Goal: Information Seeking & Learning: Check status

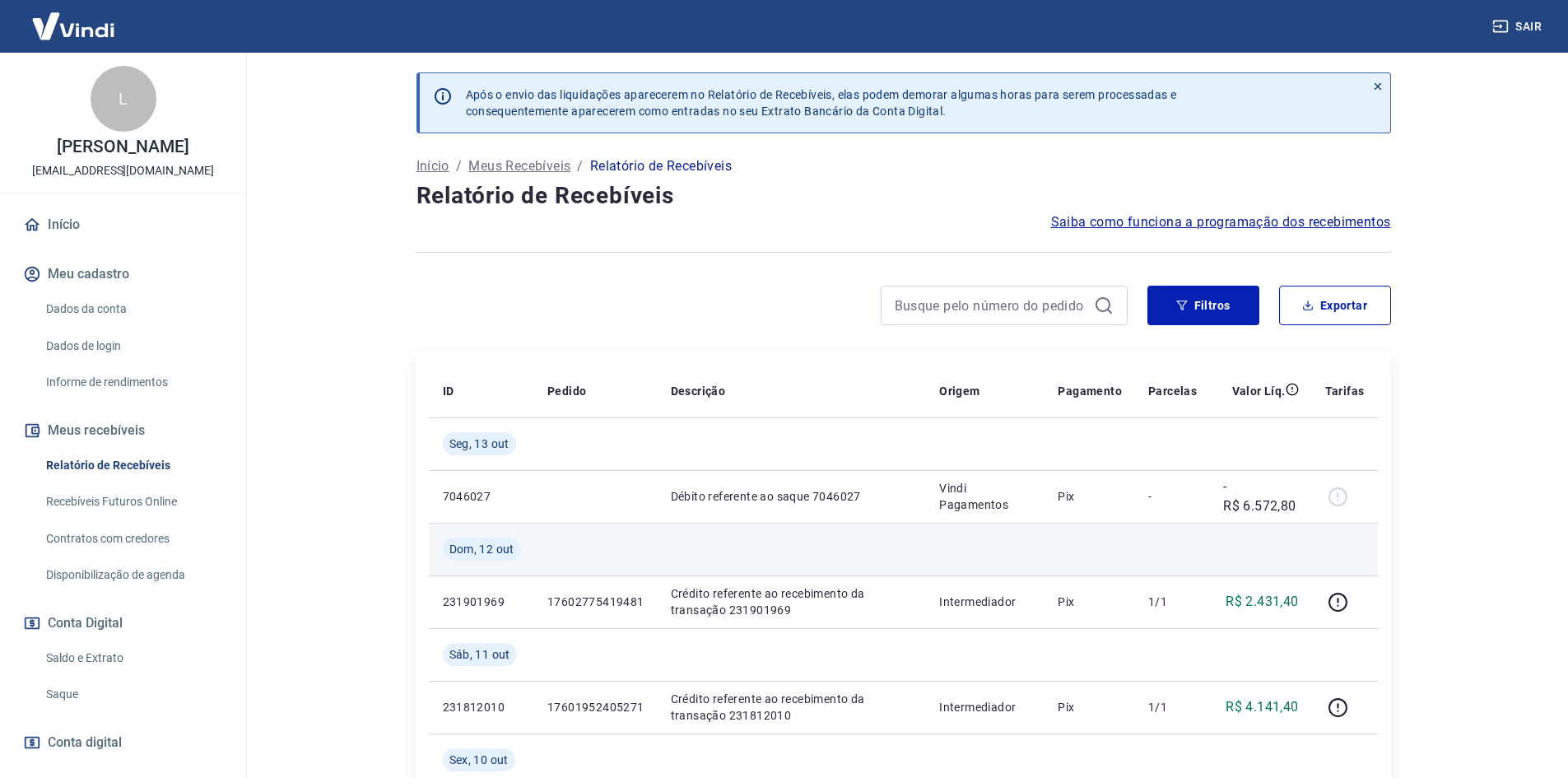
scroll to position [82, 0]
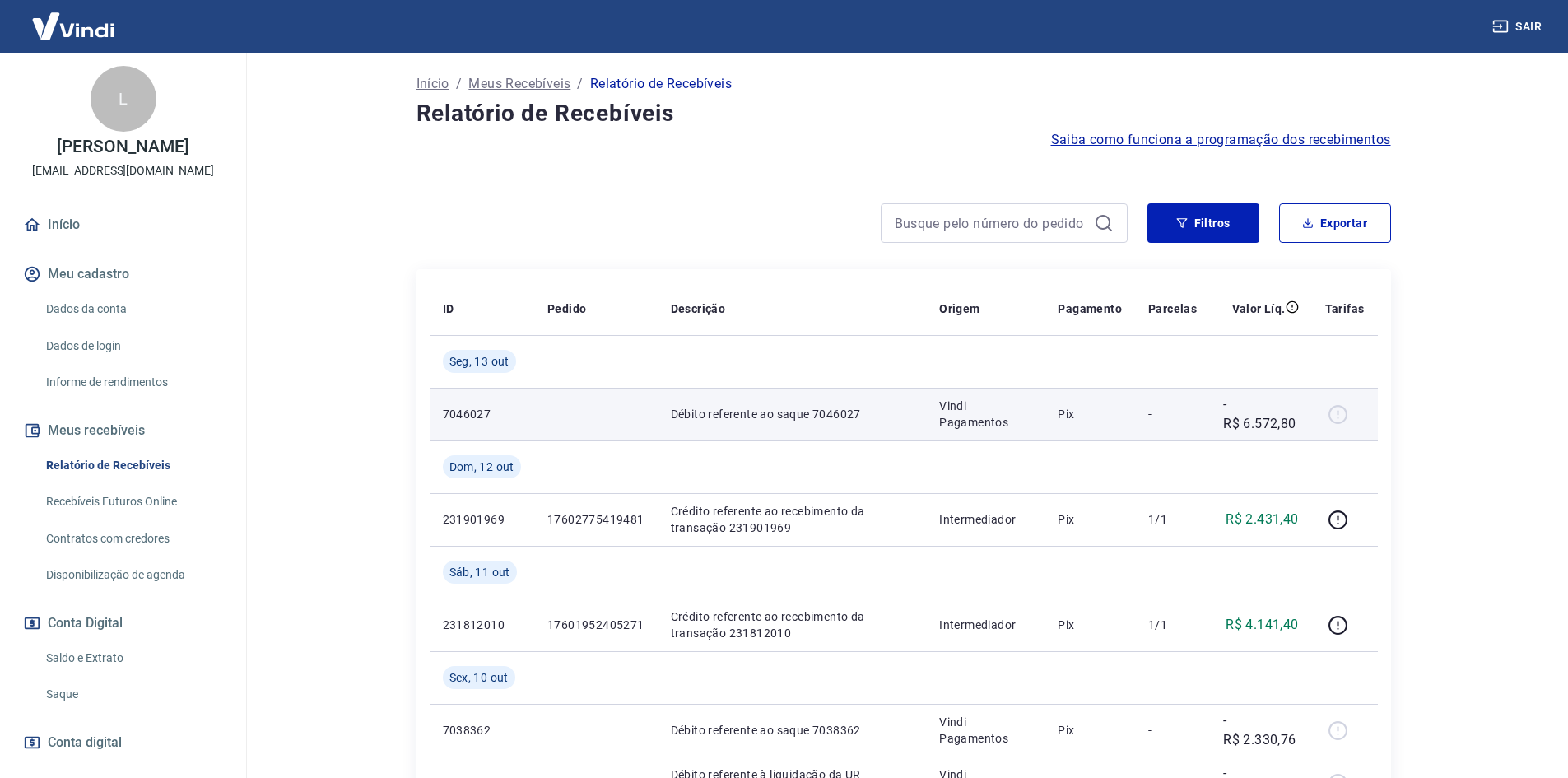
click at [573, 437] on td at bounding box center [596, 414] width 123 height 53
click at [1055, 427] on td "Pix" at bounding box center [1089, 414] width 91 height 53
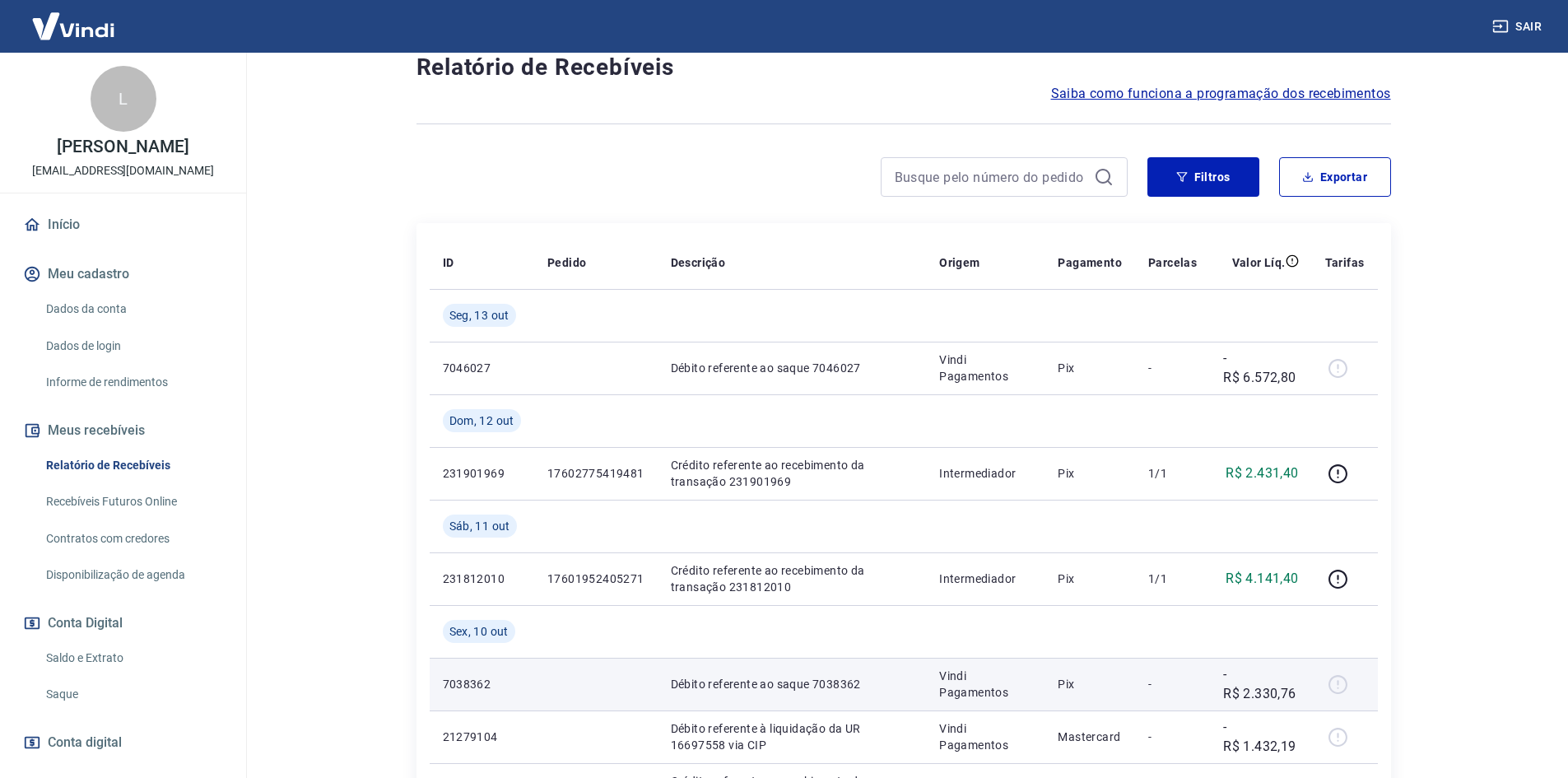
scroll to position [247, 0]
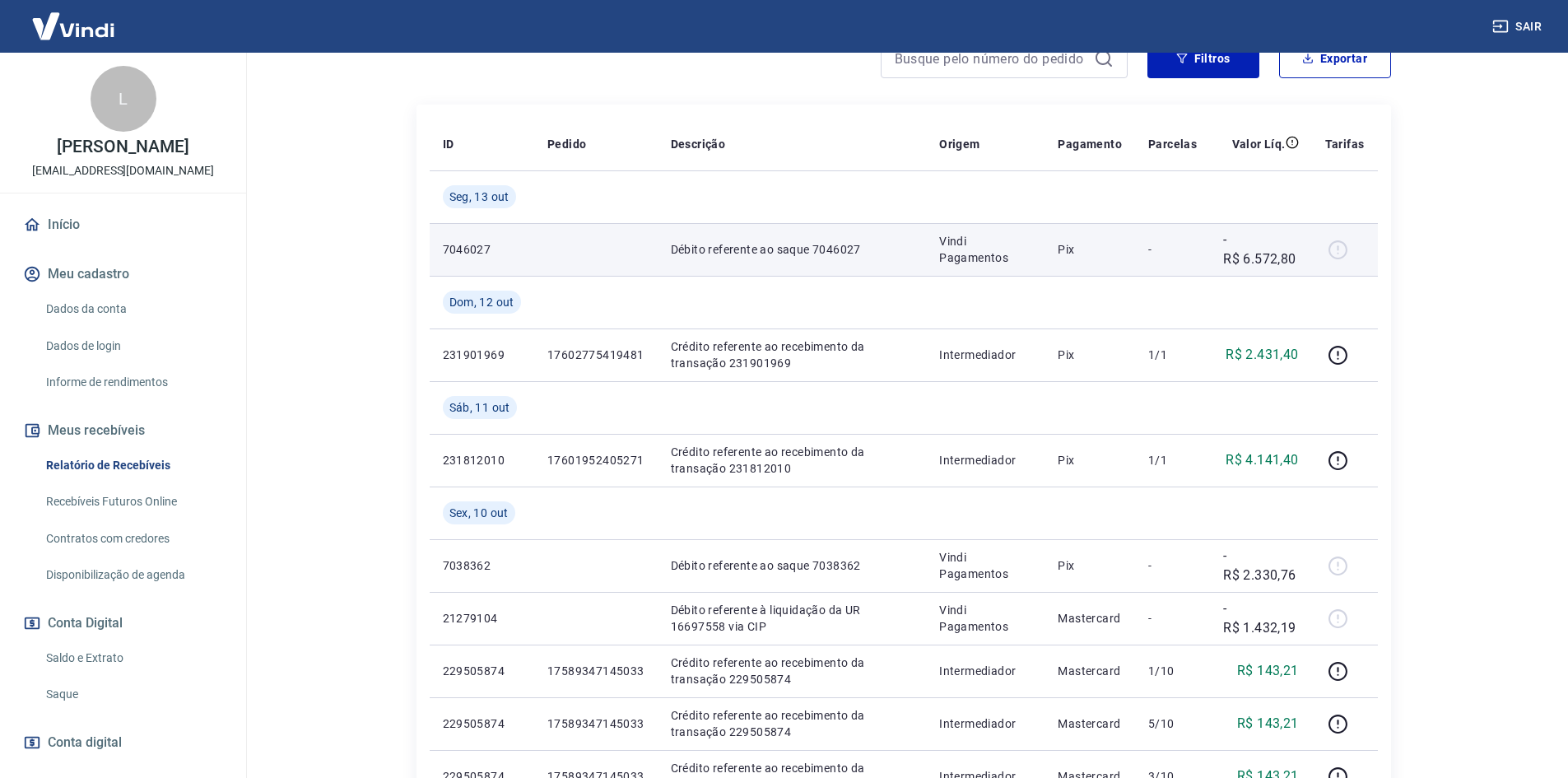
click at [1272, 257] on p "-R$ 6.572,80" at bounding box center [1260, 250] width 75 height 40
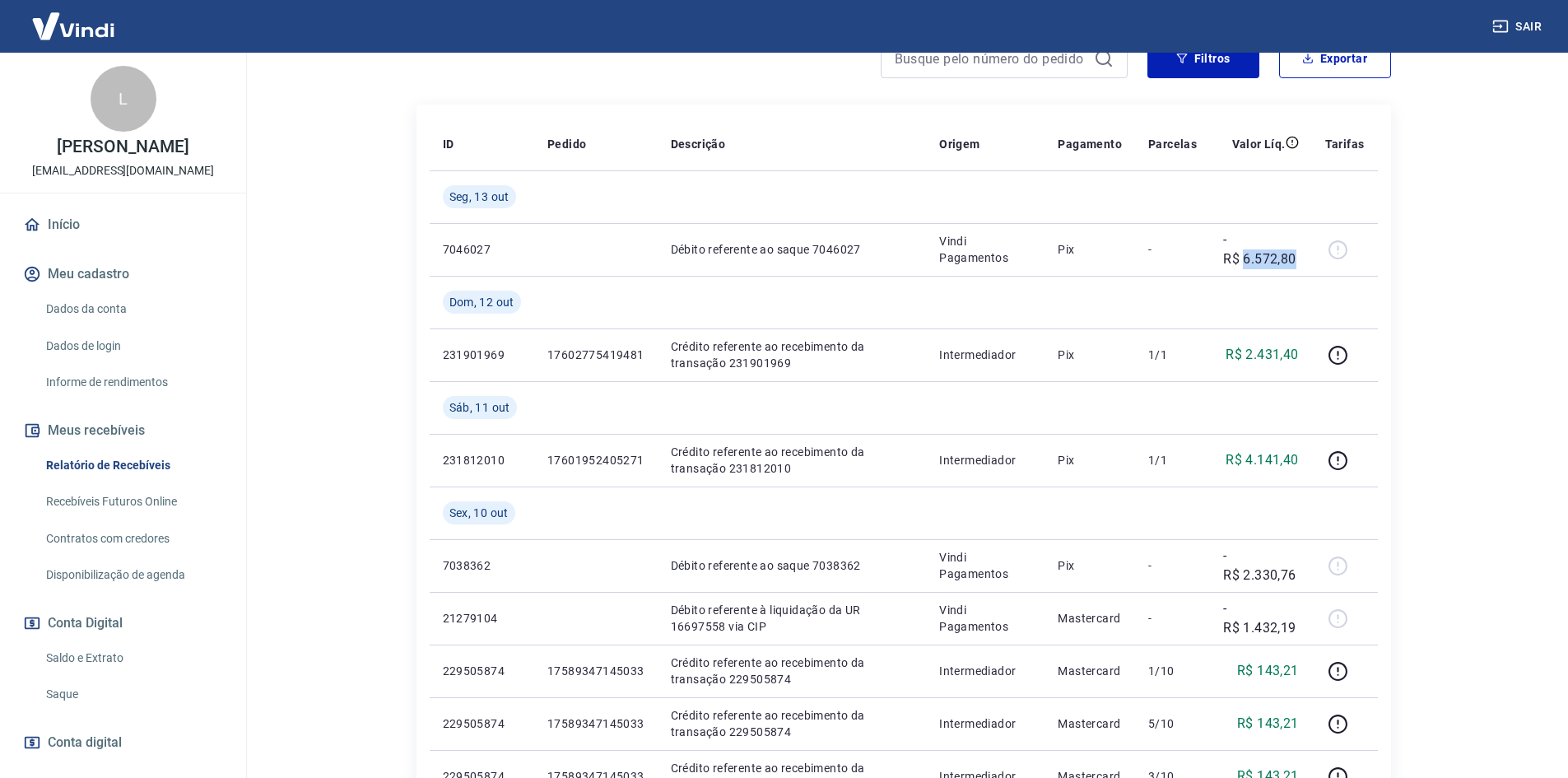
copy p "6.572,80"
